Goal: Information Seeking & Learning: Learn about a topic

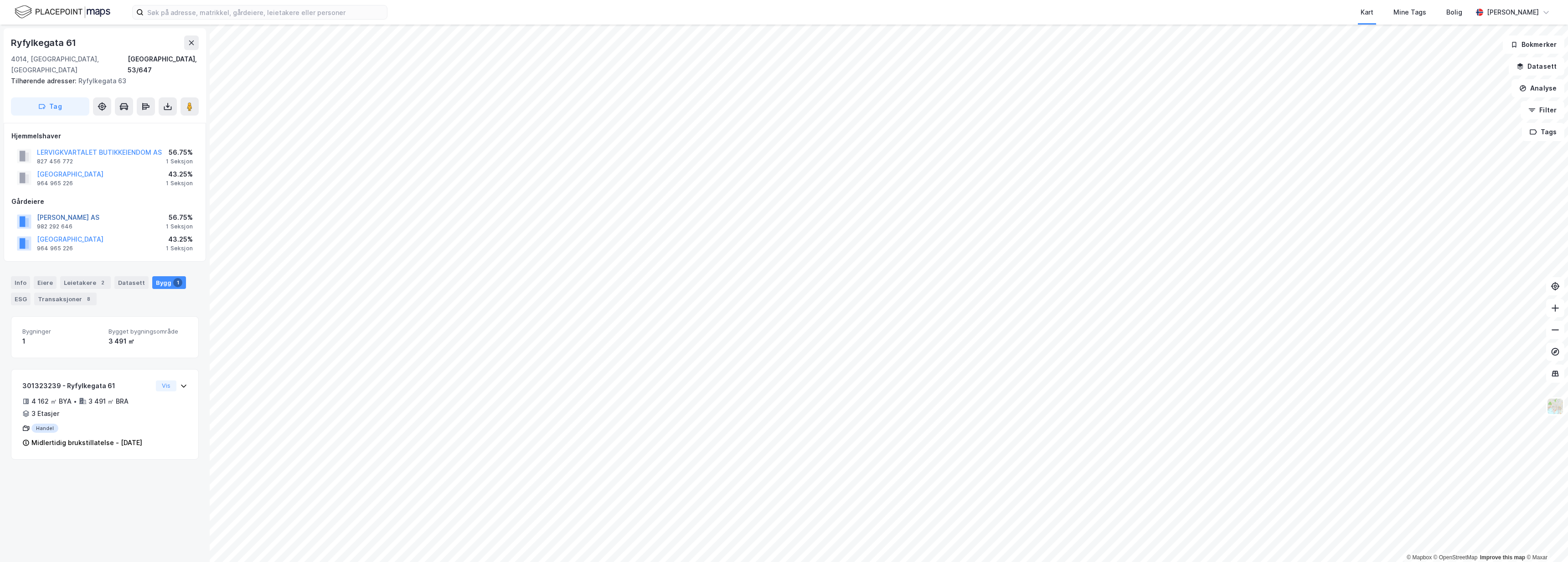
click at [0, 0] on button "REITAN TVETERAAS AS" at bounding box center [0, 0] width 0 height 0
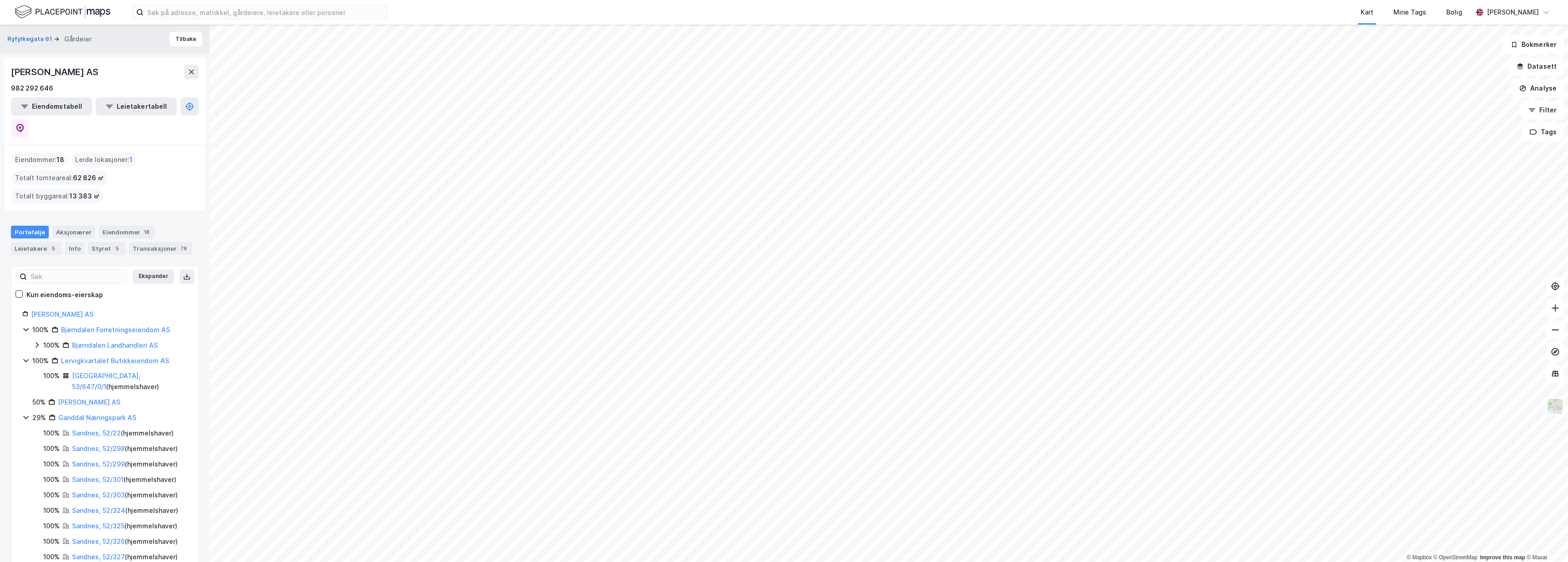
click at [190, 145] on div "Eiendommer : 18 Leide lokasjoner : 1 Totalt tomteareal : 62 826 ㎡ Totalt byggar…" at bounding box center [105, 178] width 202 height 66
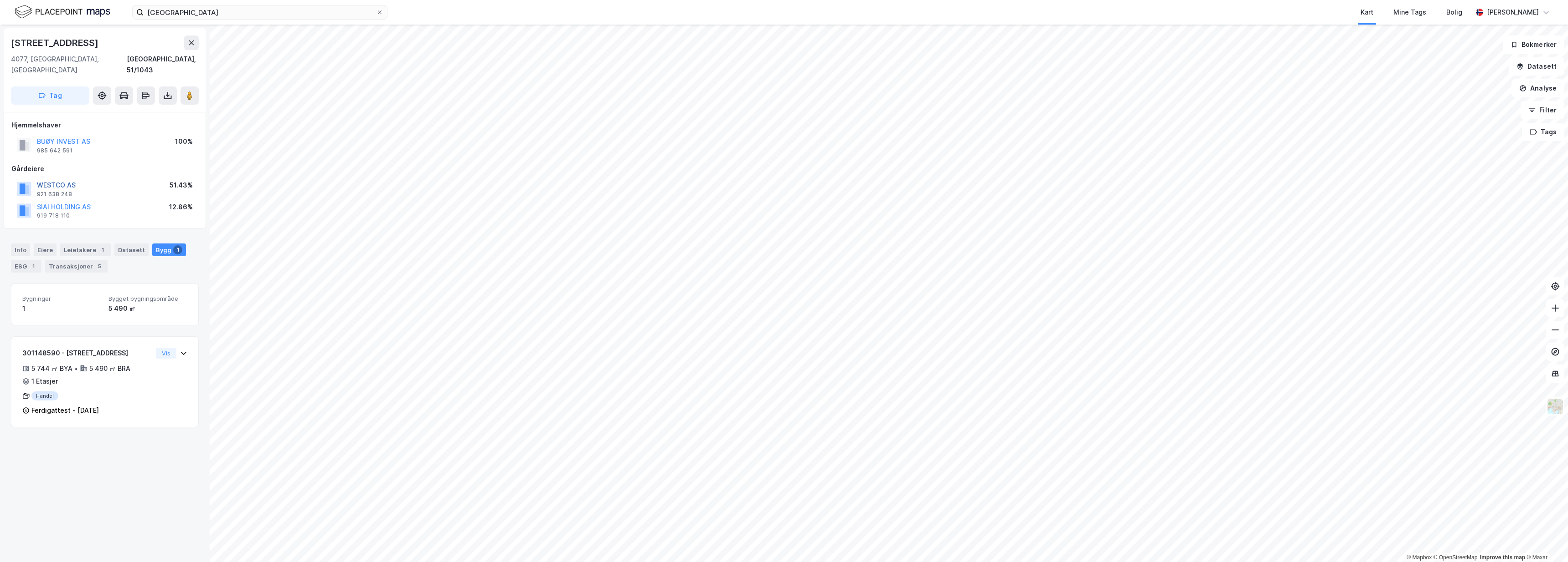
click at [0, 0] on button "WESTCO AS" at bounding box center [0, 0] width 0 height 0
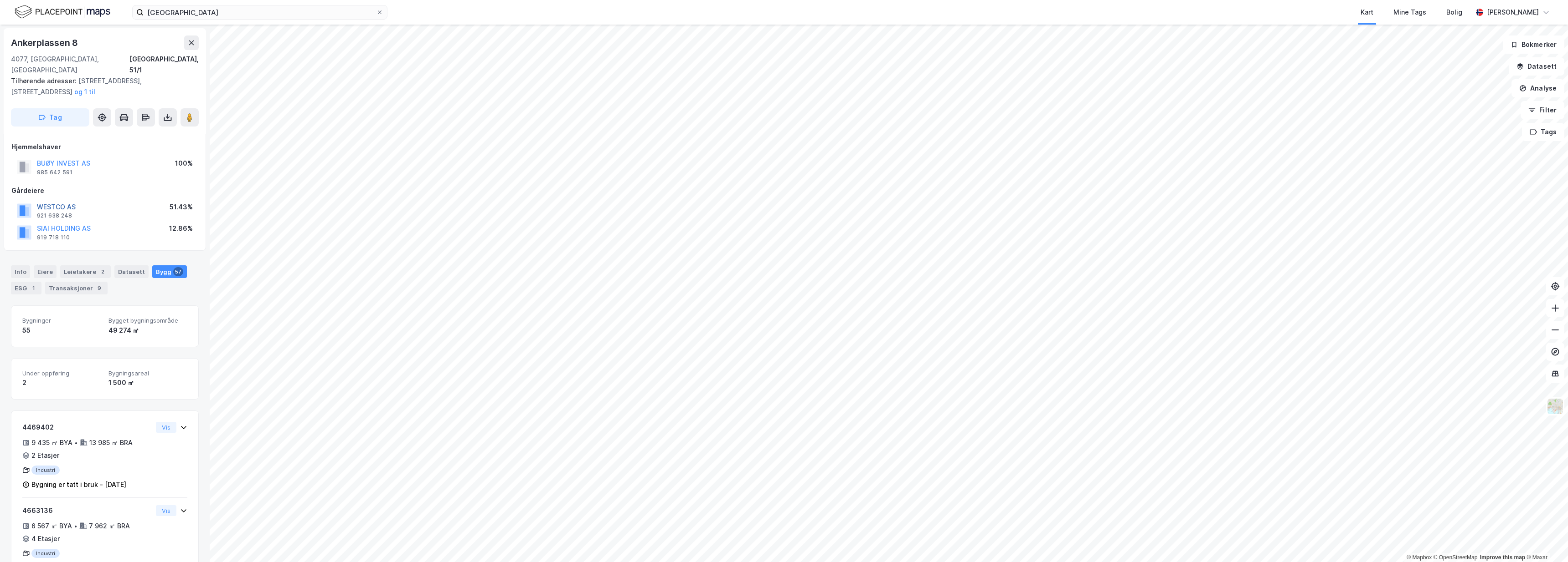
click at [0, 0] on button "WESTCO AS" at bounding box center [0, 0] width 0 height 0
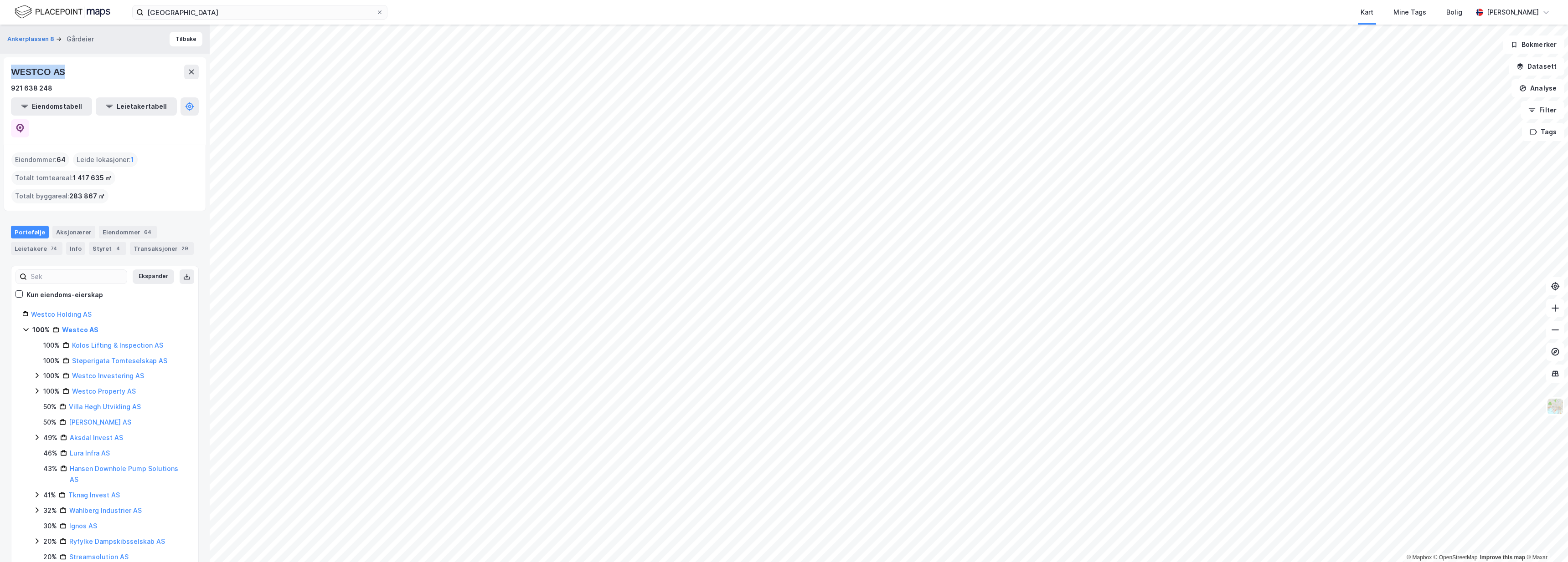
drag, startPoint x: 66, startPoint y: 72, endPoint x: 4, endPoint y: 70, distance: 62.0
click at [4, 70] on div "WESTCO AS 921 638 248 Eiendomstabell Leietakertabell" at bounding box center [105, 100] width 202 height 87
click at [117, 67] on div "WESTCO AS" at bounding box center [105, 72] width 187 height 15
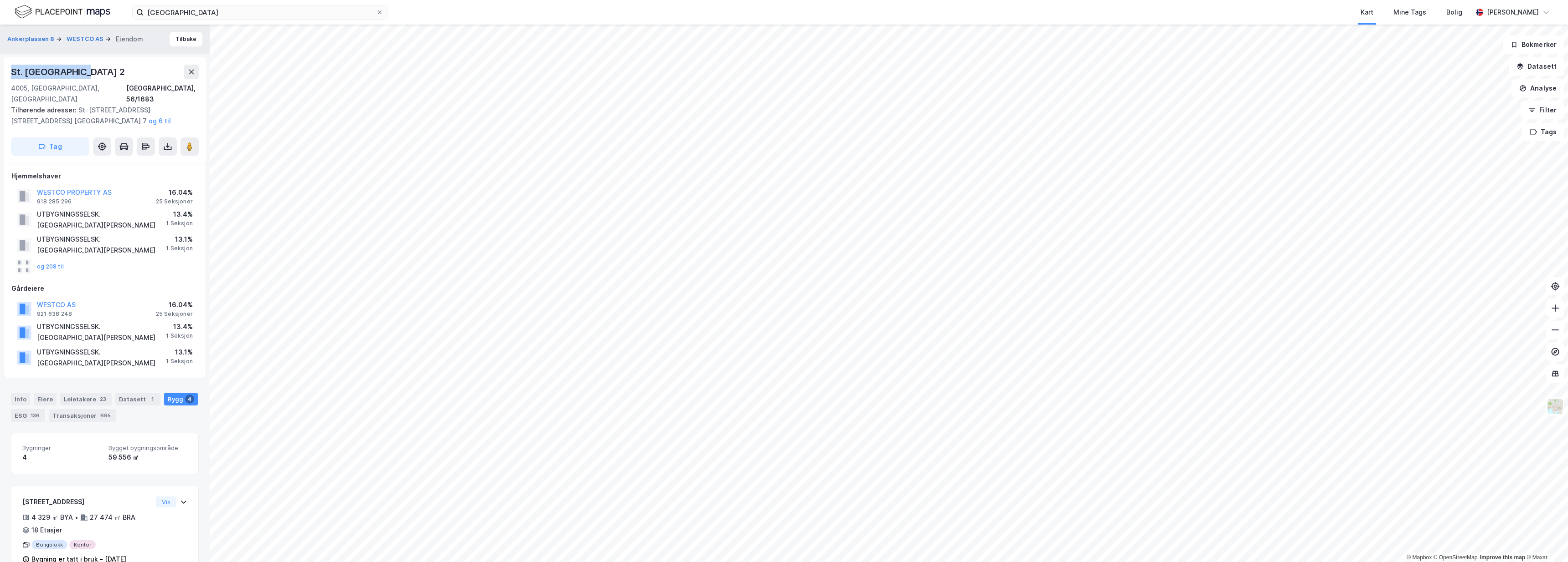
drag, startPoint x: 80, startPoint y: 71, endPoint x: 12, endPoint y: 72, distance: 68.0
click at [12, 72] on div "St. [GEOGRAPHIC_DATA] 2" at bounding box center [68, 72] width 115 height 15
copy div "St. [GEOGRAPHIC_DATA] 2"
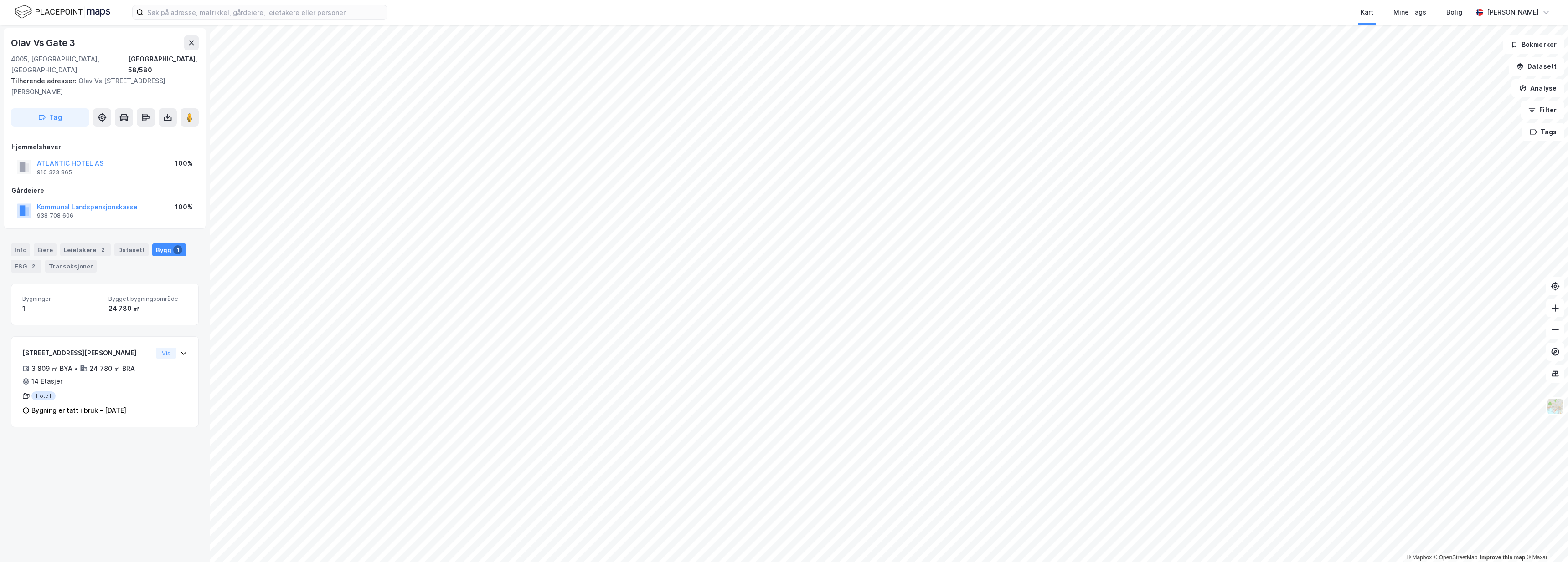
click at [105, 186] on div "Gårdeiere" at bounding box center [105, 191] width 187 height 11
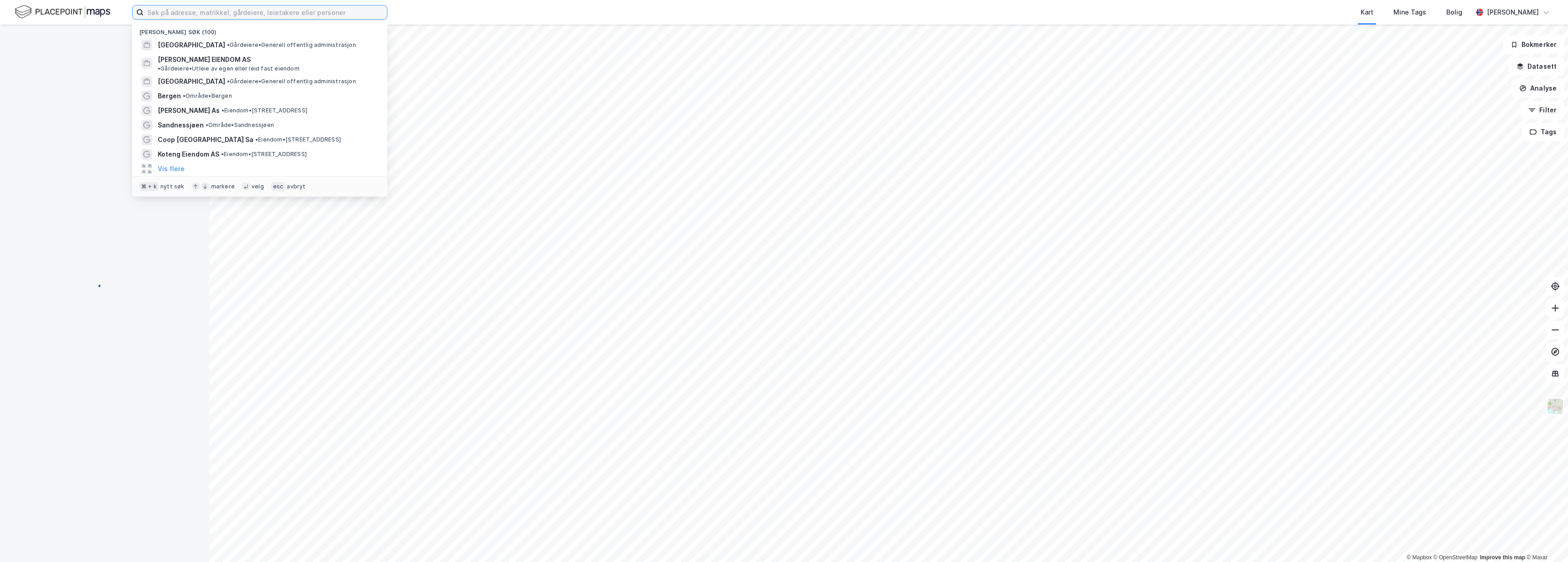
click at [295, 16] on input at bounding box center [265, 12] width 244 height 14
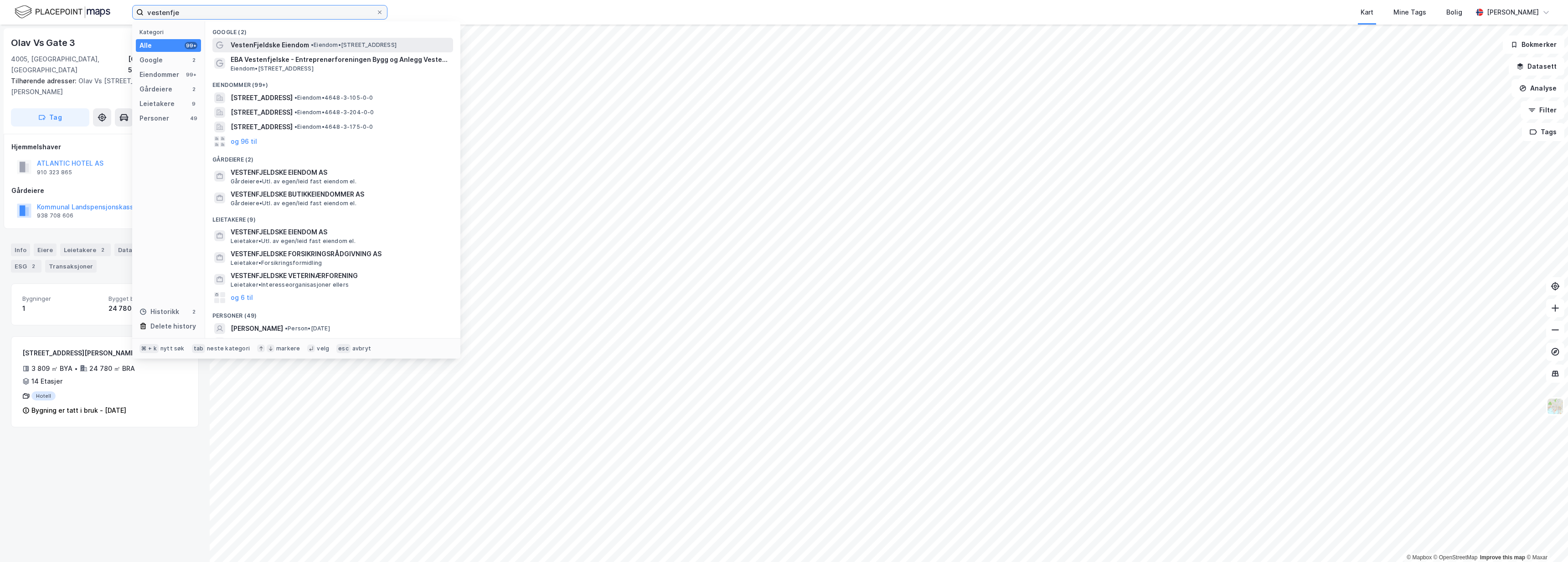
type input "vestenfje"
click at [311, 49] on div "VestenFjeldske Eiendom • Eiendom • Vaskerelven 39, 5014 Bergen" at bounding box center [340, 45] width 220 height 11
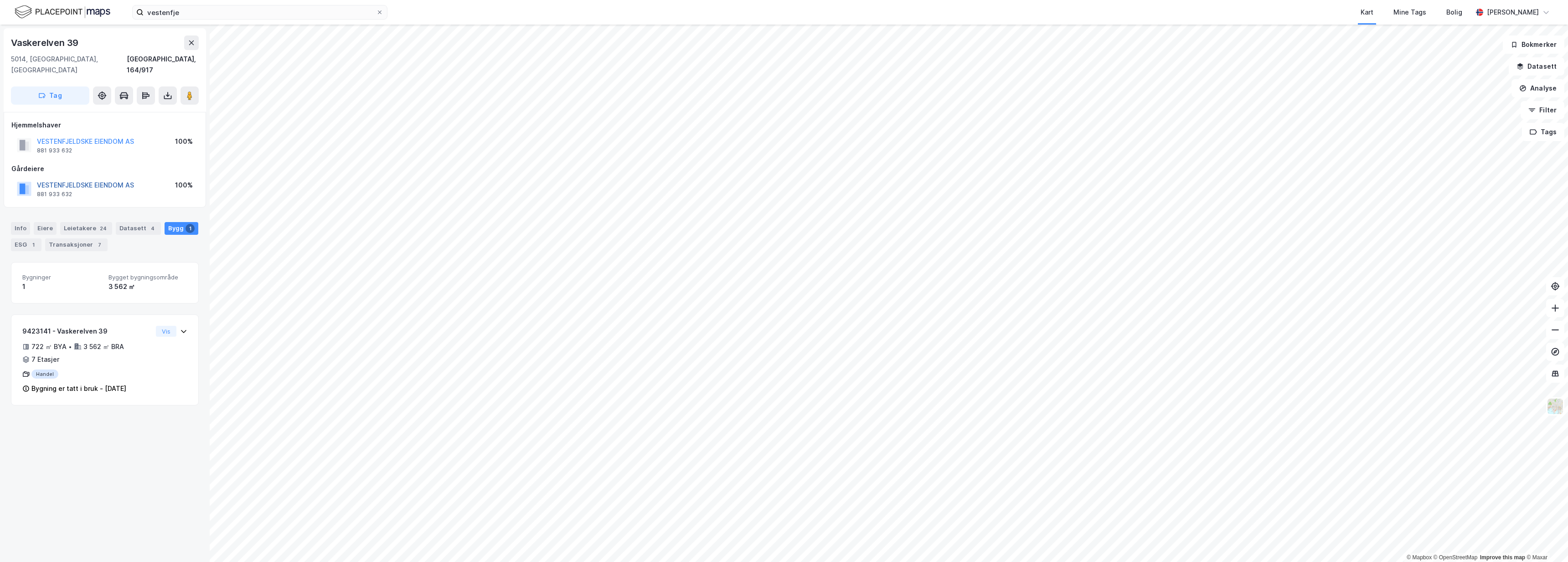
click at [0, 0] on button "VESTENFJELDSKE EIENDOM AS" at bounding box center [0, 0] width 0 height 0
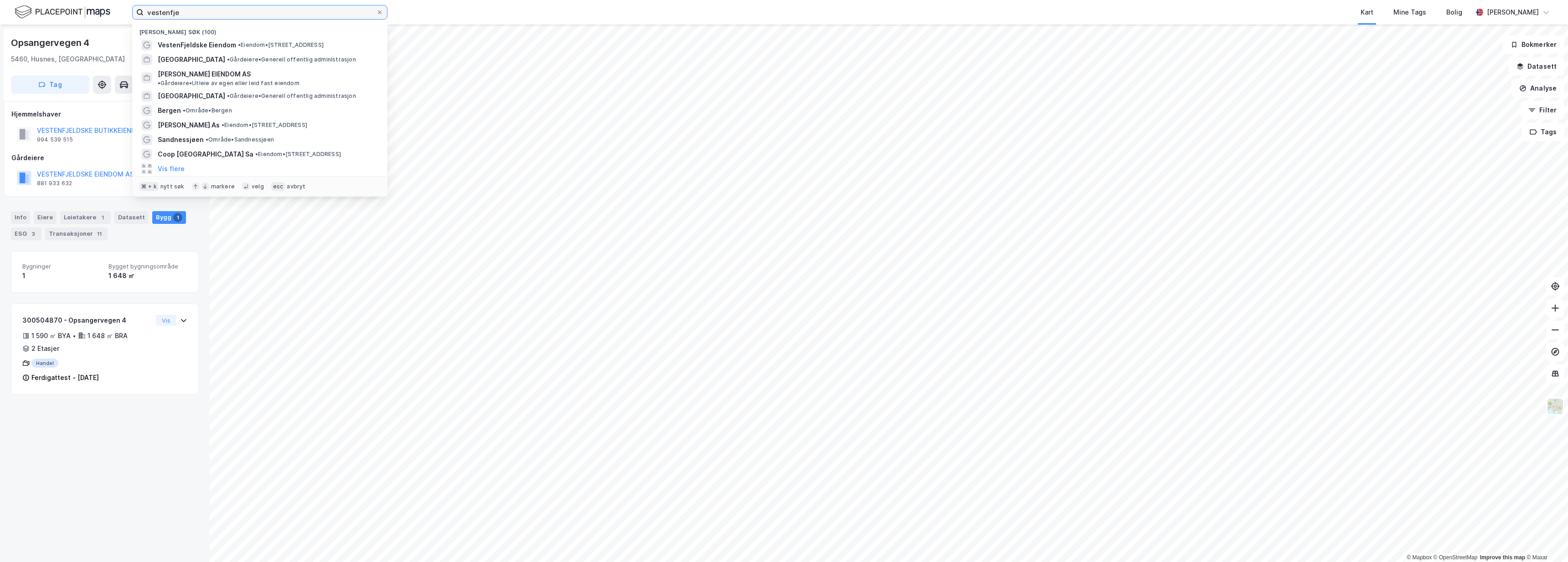
drag, startPoint x: 222, startPoint y: 19, endPoint x: 23, endPoint y: 20, distance: 199.0
click at [23, 20] on div "vestenfje Nylige søk (100) VestenFjeldske Eiendom • Eiendom • Vaskerelven 39, 5…" at bounding box center [784, 12] width 1568 height 24
click at [384, 12] on label "vestenfje" at bounding box center [259, 12] width 255 height 15
click at [376, 12] on input "vestenfje" at bounding box center [259, 12] width 232 height 14
click at [380, 11] on icon at bounding box center [379, 12] width 5 height 5
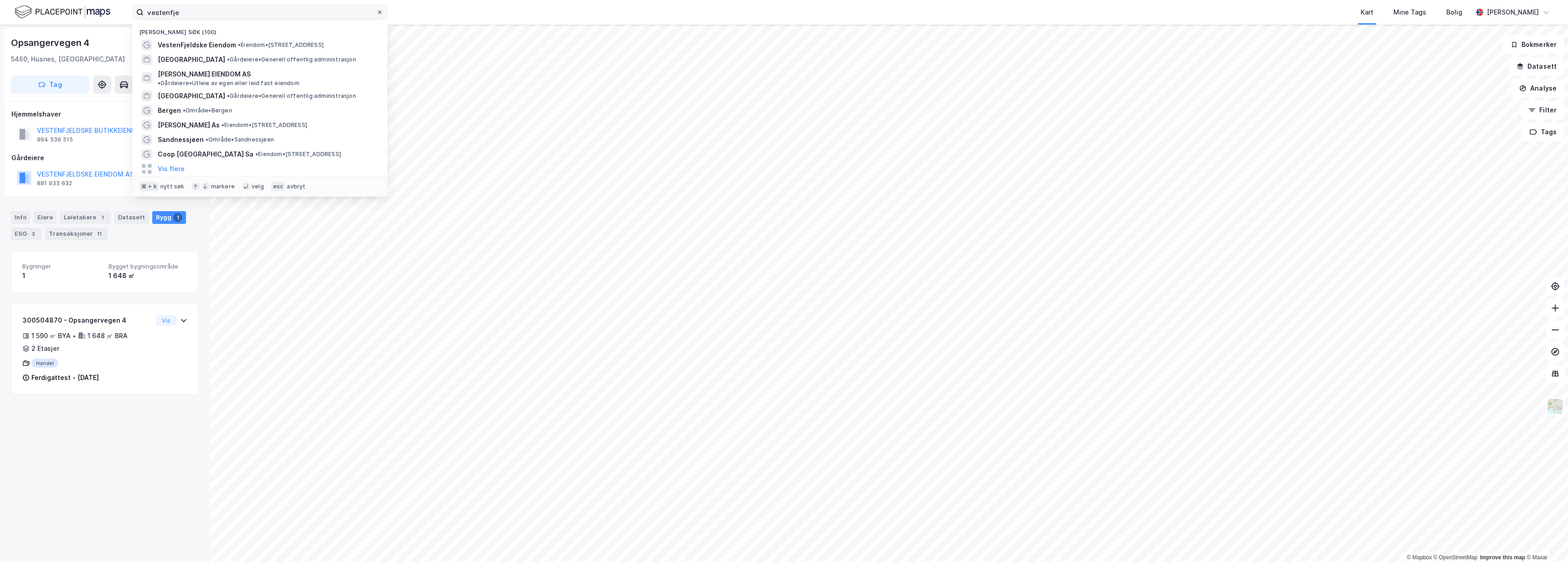
click at [376, 11] on input "vestenfje" at bounding box center [259, 12] width 232 height 14
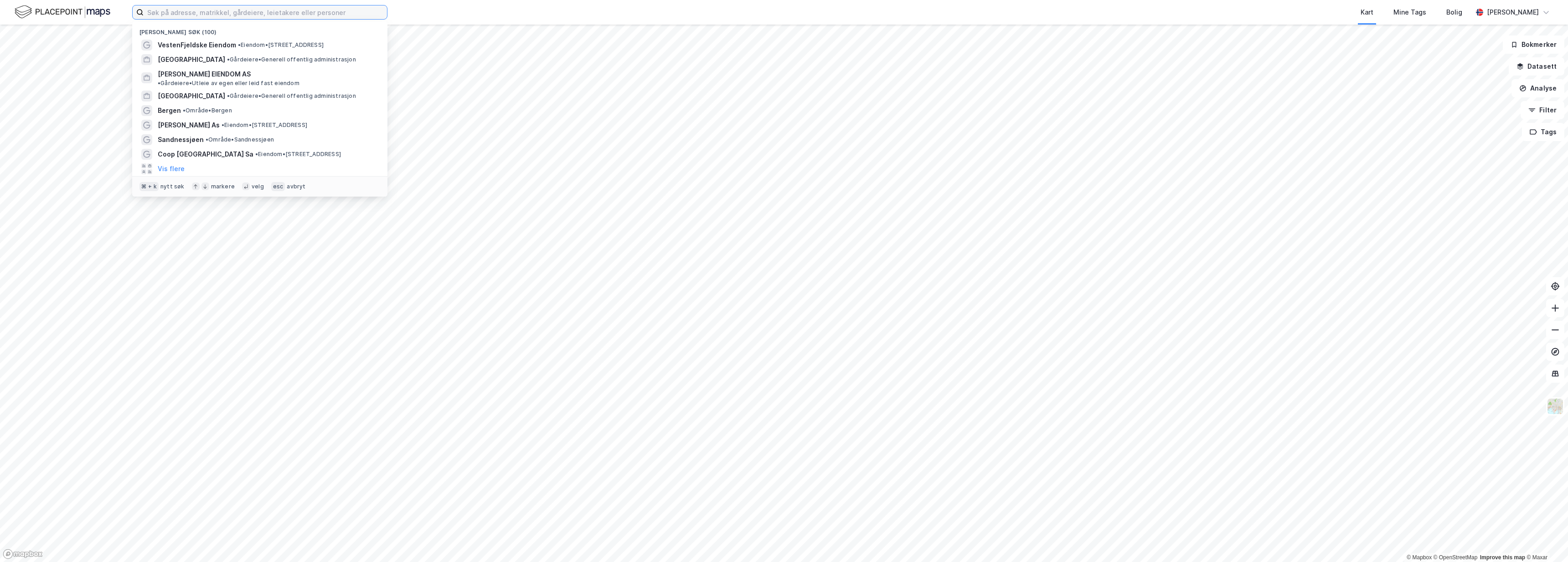
click at [342, 10] on input at bounding box center [265, 12] width 244 height 14
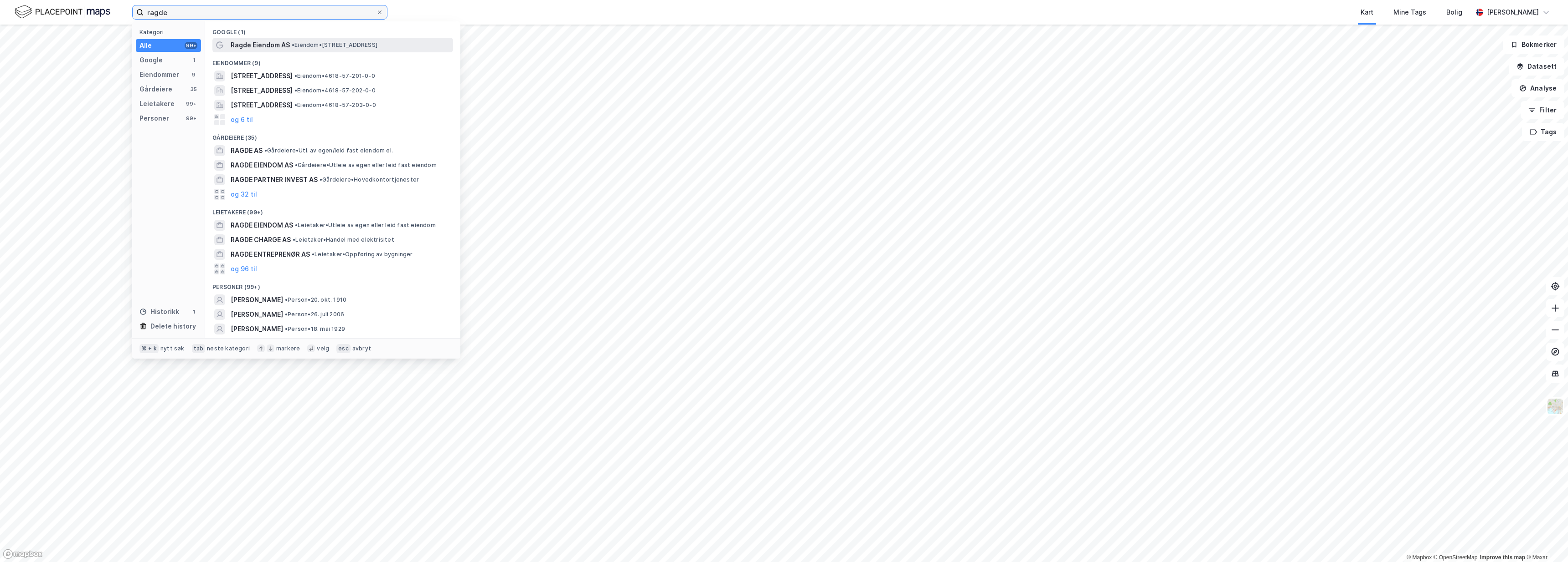
type input "ragde"
click at [406, 48] on div "Ragde Eiendom AS • Eiendom • Gladengveien 3B, 0661 Oslo" at bounding box center [340, 45] width 220 height 11
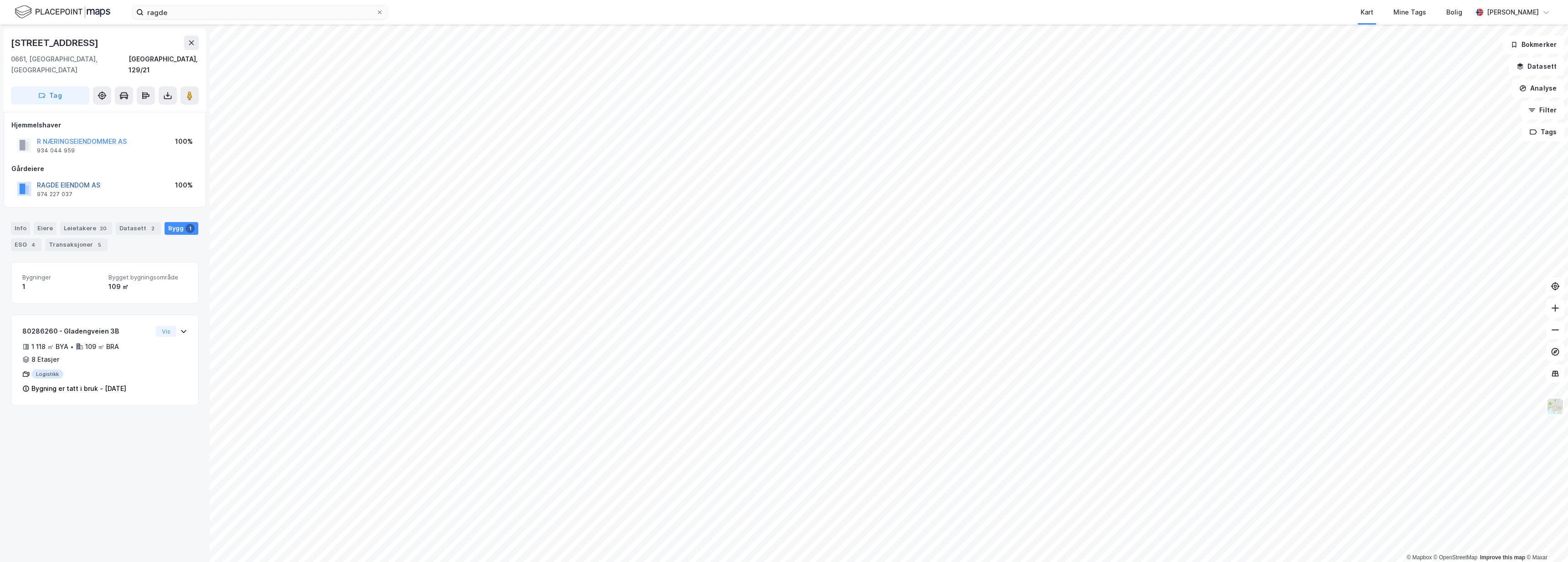
click at [0, 0] on button "RAGDE EIENDOM AS" at bounding box center [0, 0] width 0 height 0
